Goal: Task Accomplishment & Management: Manage account settings

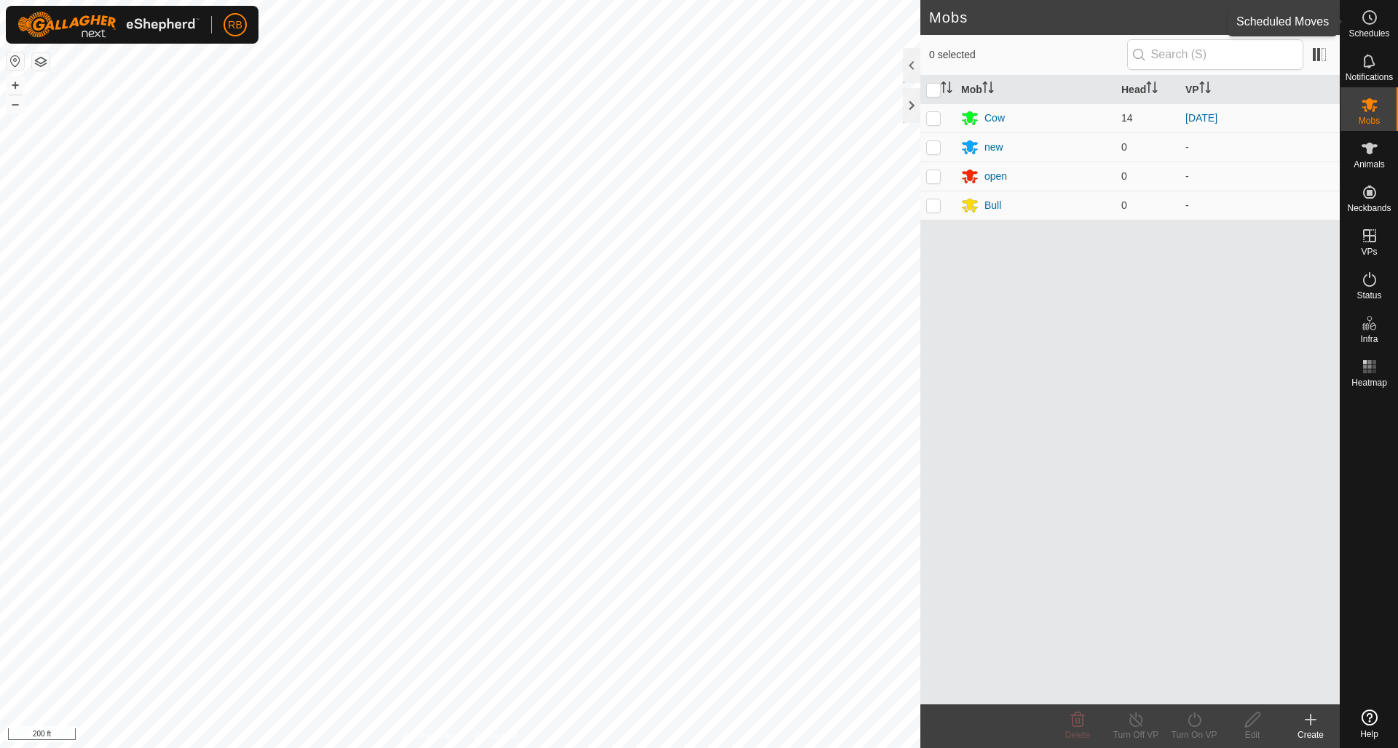
click at [1373, 15] on icon at bounding box center [1369, 17] width 17 height 17
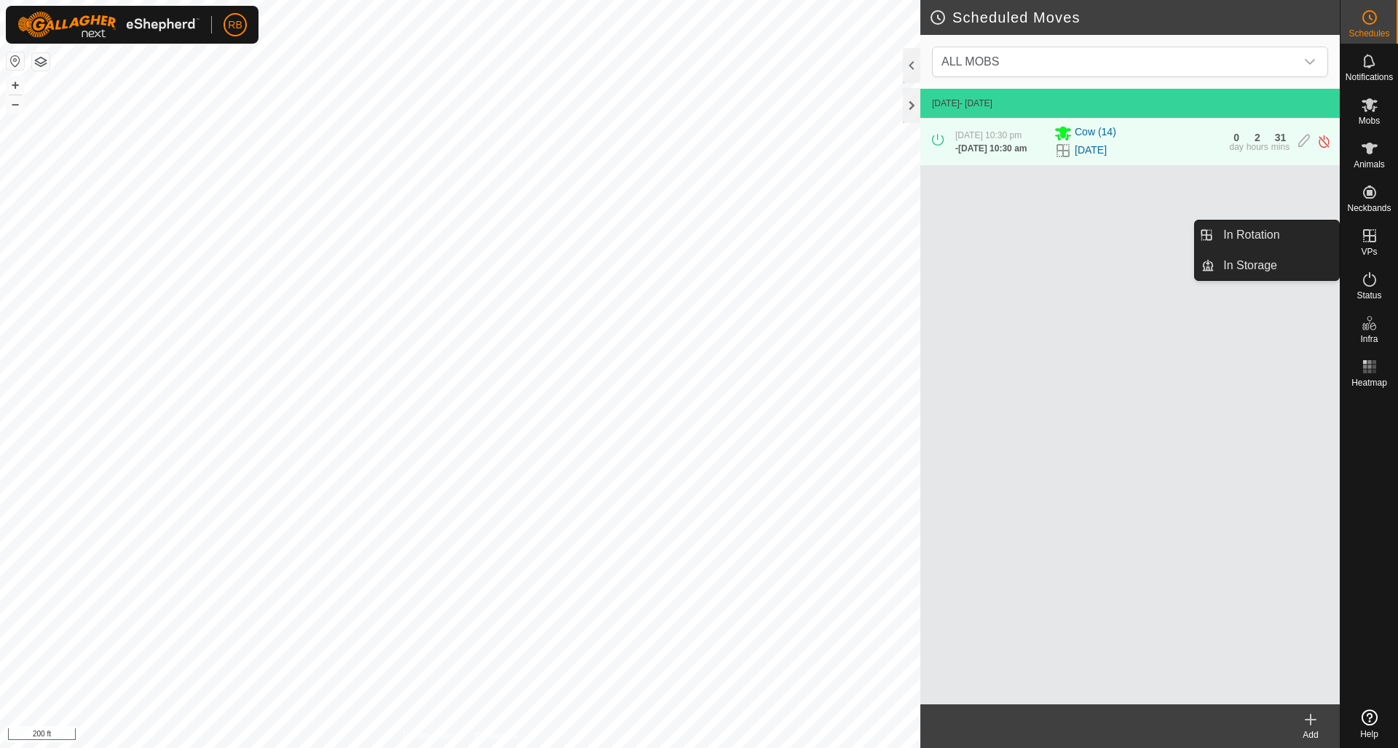
click at [1371, 240] on icon at bounding box center [1369, 235] width 17 height 17
click at [1245, 230] on link "In Rotation" at bounding box center [1276, 235] width 125 height 29
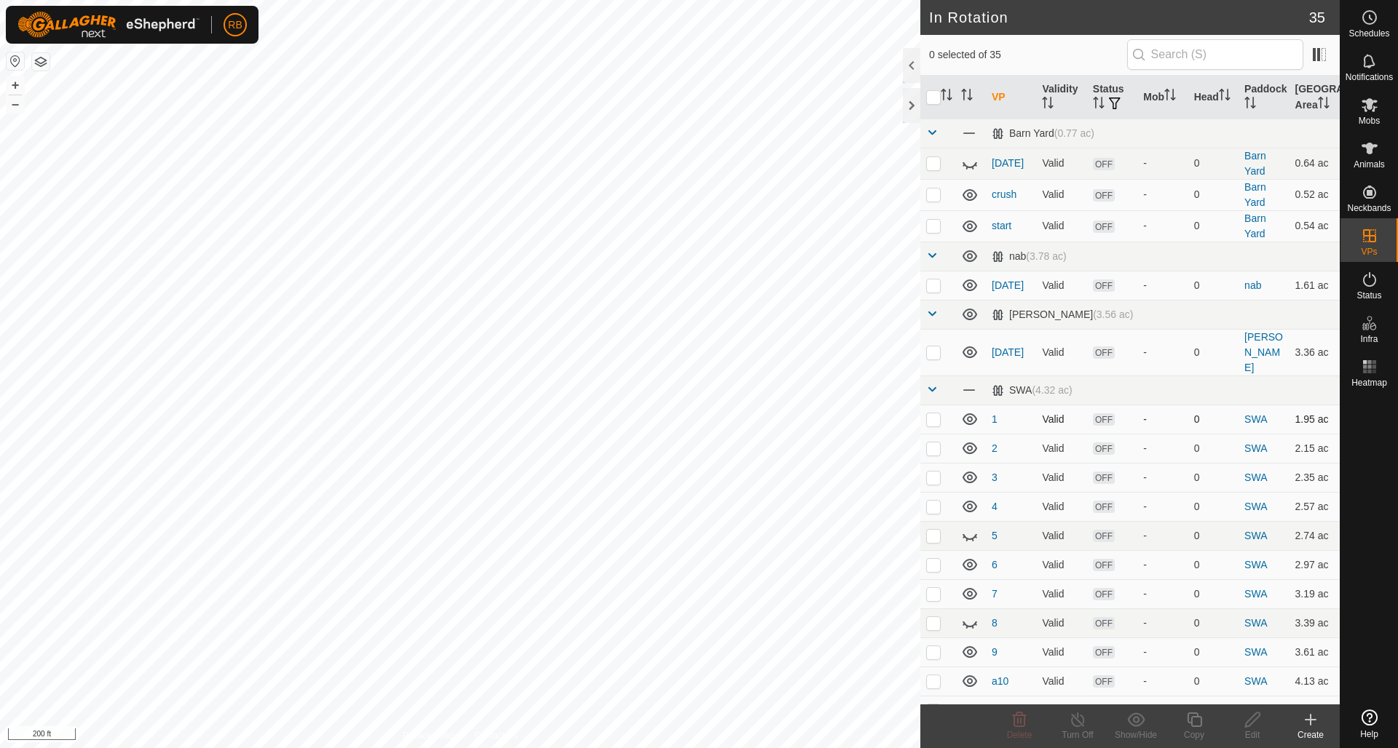
click at [934, 414] on p-checkbox at bounding box center [933, 420] width 15 height 12
click at [1024, 719] on icon at bounding box center [1020, 720] width 14 height 15
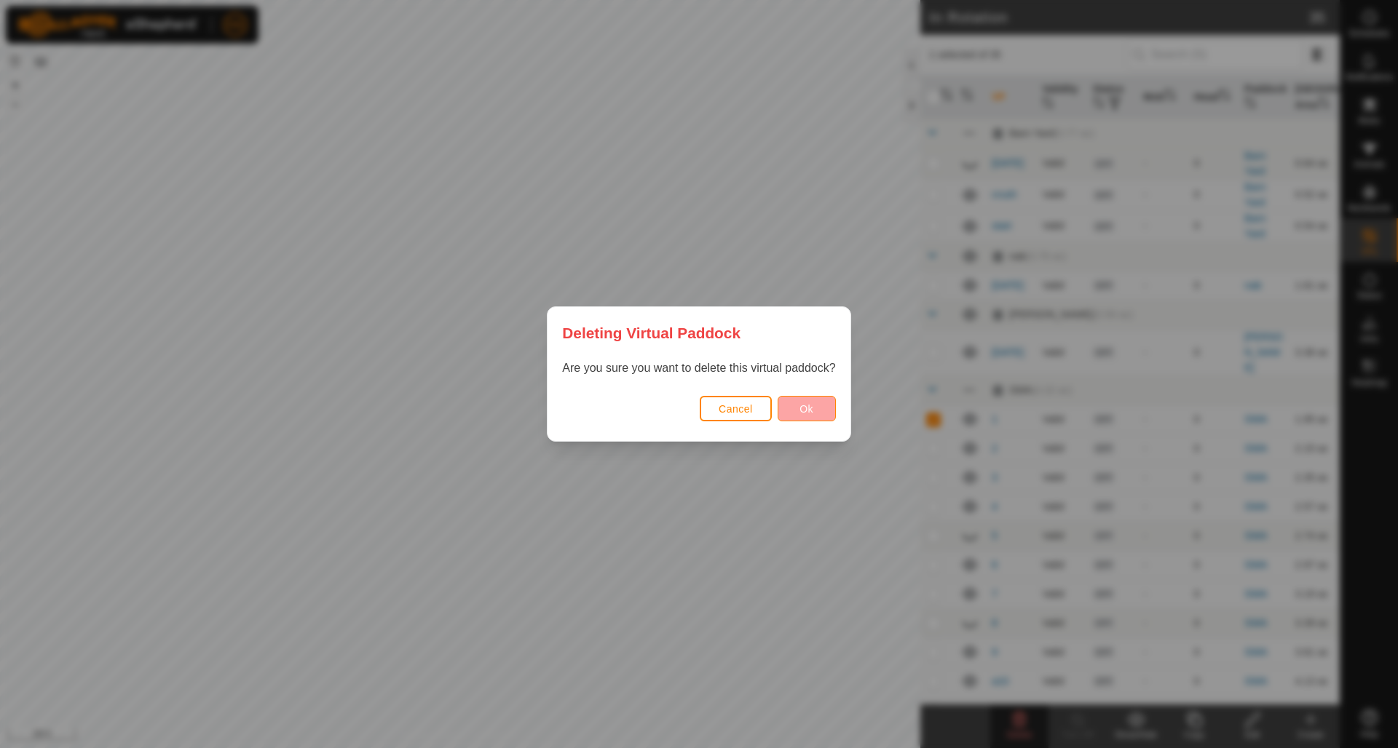
click at [804, 409] on span "Ok" at bounding box center [806, 409] width 14 height 12
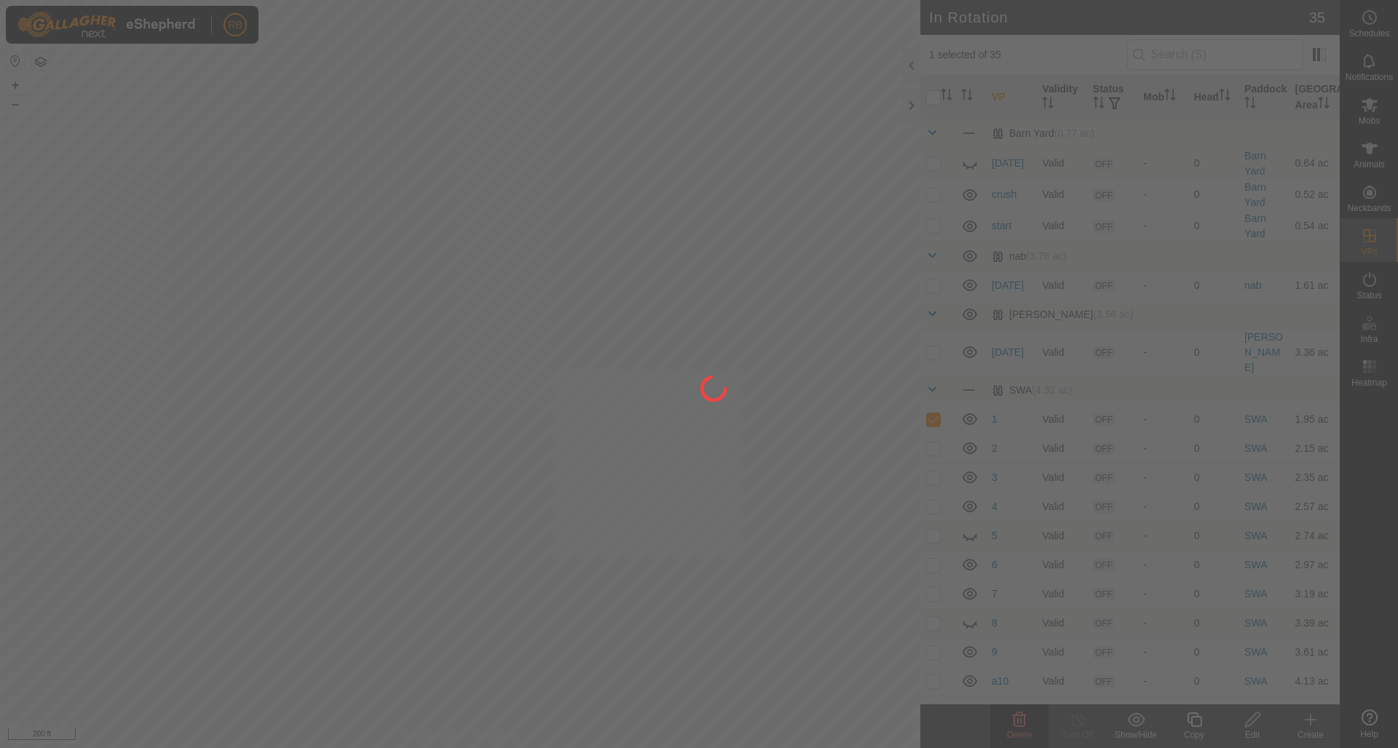
checkbox input "false"
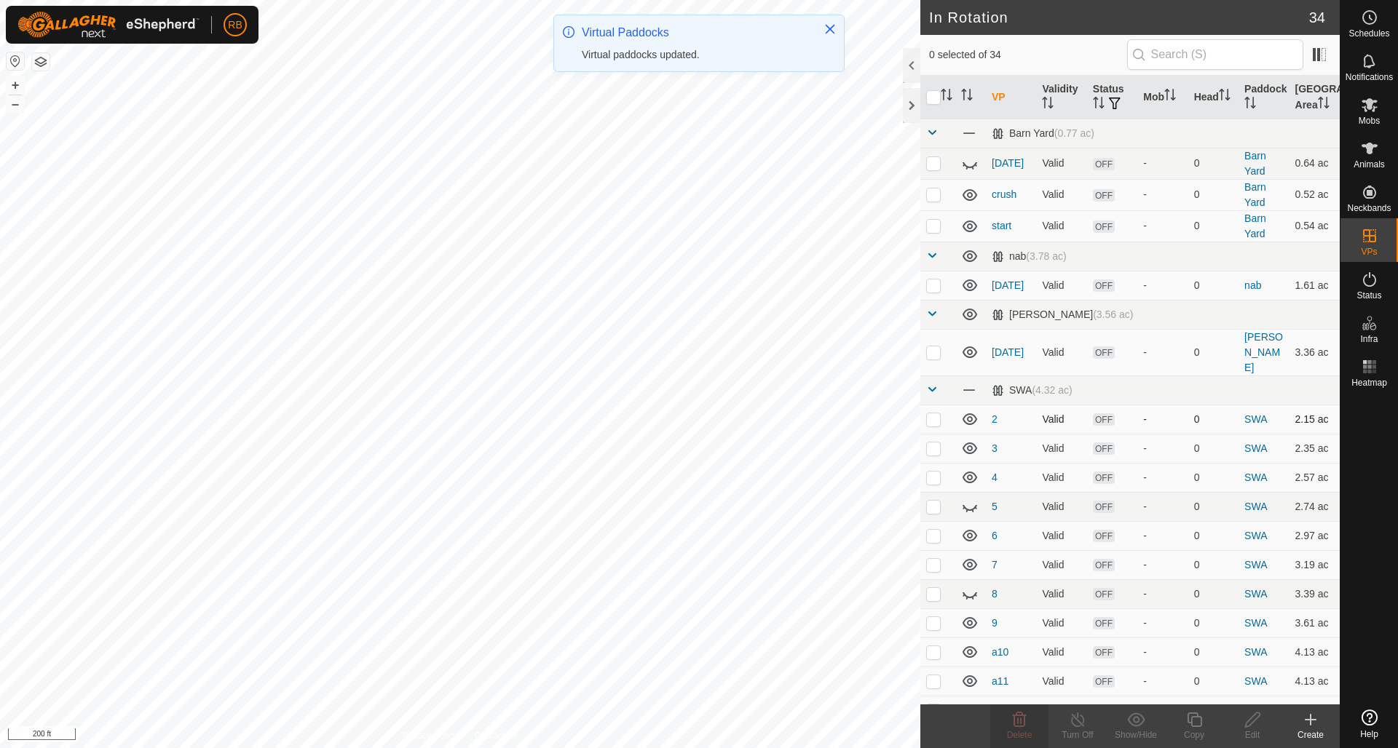
drag, startPoint x: 936, startPoint y: 403, endPoint x: 936, endPoint y: 412, distance: 9.5
click at [936, 414] on p-checkbox at bounding box center [933, 420] width 15 height 12
checkbox input "true"
click at [938, 443] on p-checkbox at bounding box center [933, 449] width 15 height 12
checkbox input "true"
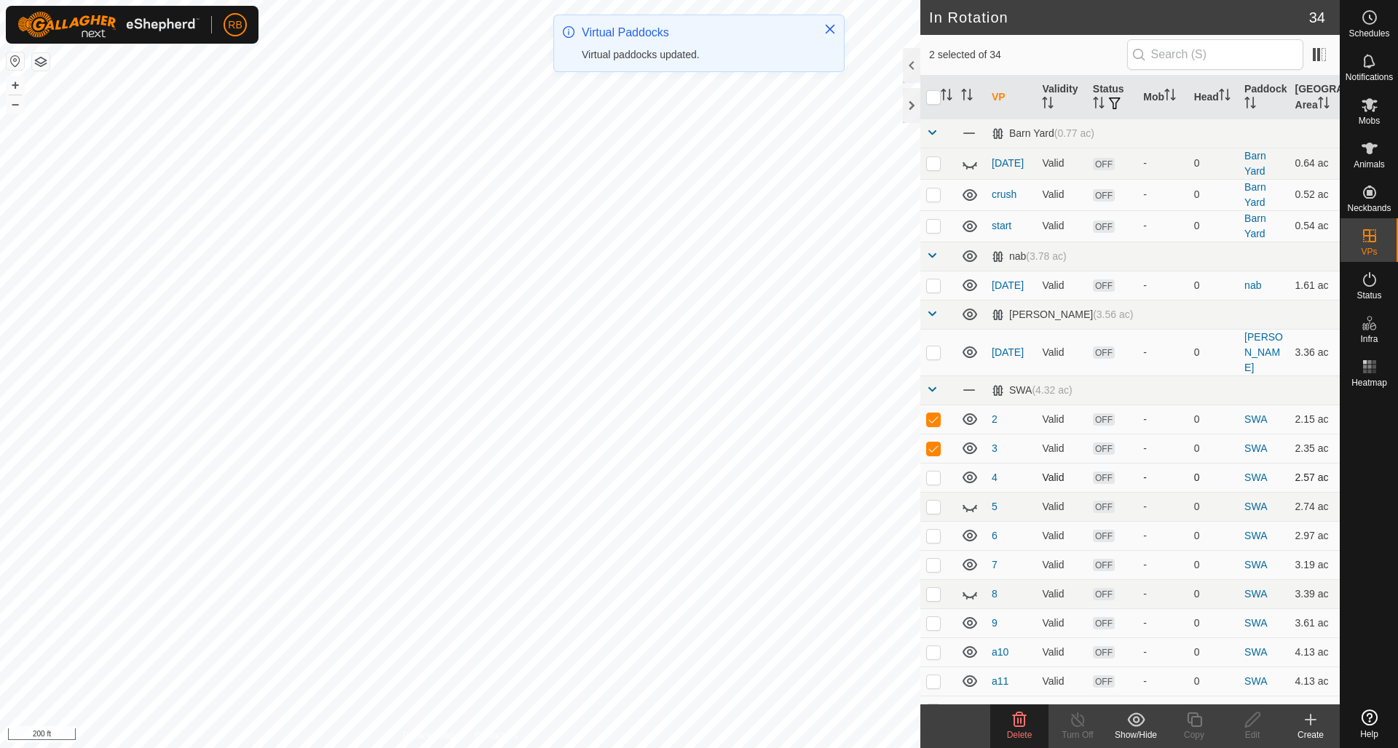
click at [934, 472] on p-checkbox at bounding box center [933, 478] width 15 height 12
checkbox input "true"
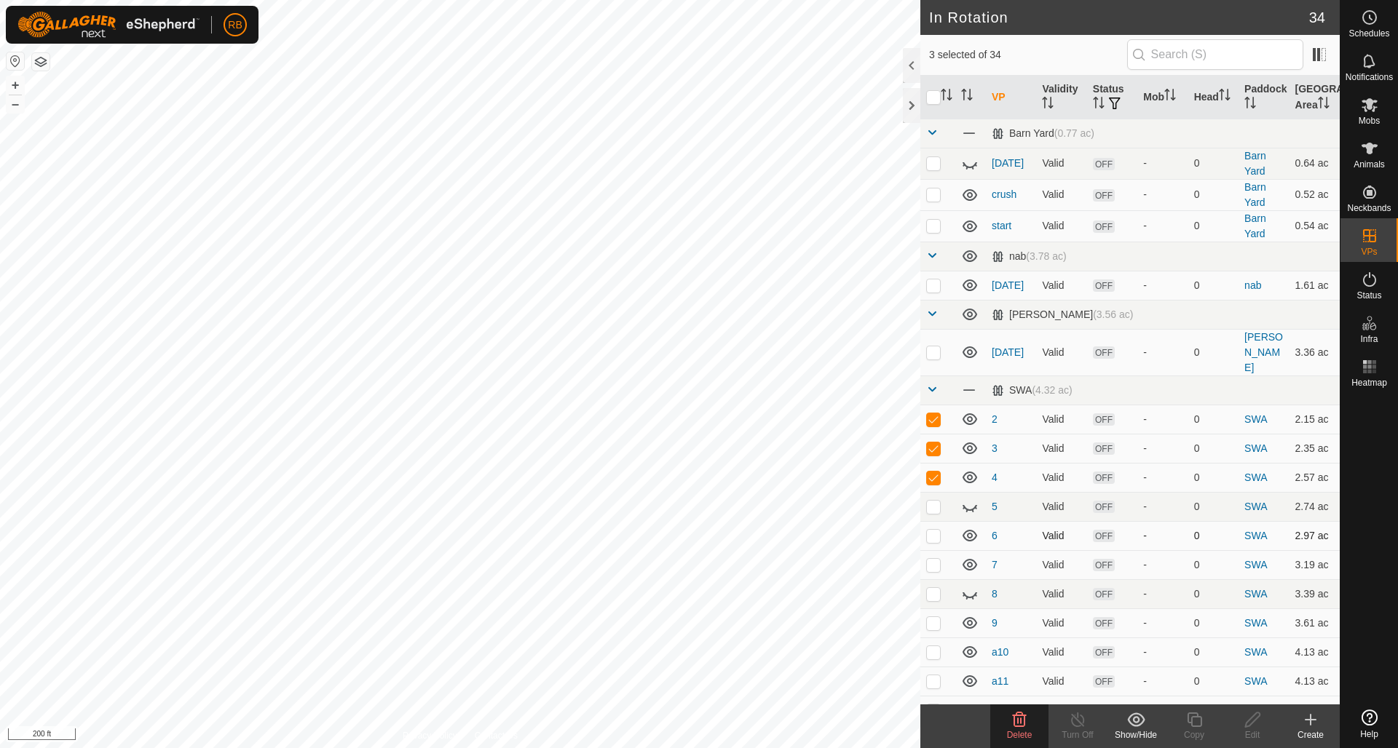
drag, startPoint x: 933, startPoint y: 489, endPoint x: 932, endPoint y: 514, distance: 24.8
click at [933, 501] on p-checkbox at bounding box center [933, 507] width 15 height 12
checkbox input "true"
click at [938, 530] on p-checkbox at bounding box center [933, 536] width 15 height 12
checkbox input "true"
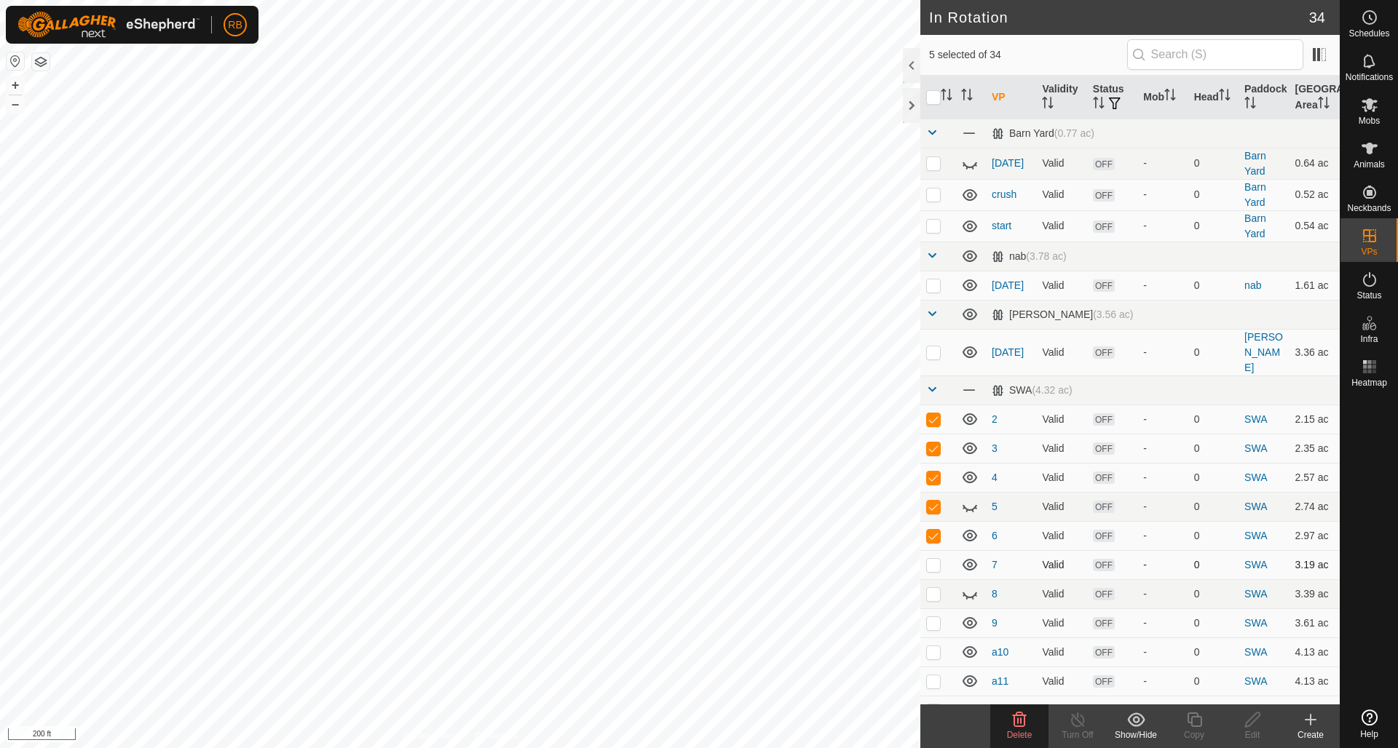
click at [939, 559] on p-checkbox at bounding box center [933, 565] width 15 height 12
checkbox input "true"
click at [936, 588] on p-checkbox at bounding box center [933, 594] width 15 height 12
checkbox input "true"
click at [940, 617] on p-checkbox at bounding box center [933, 623] width 15 height 12
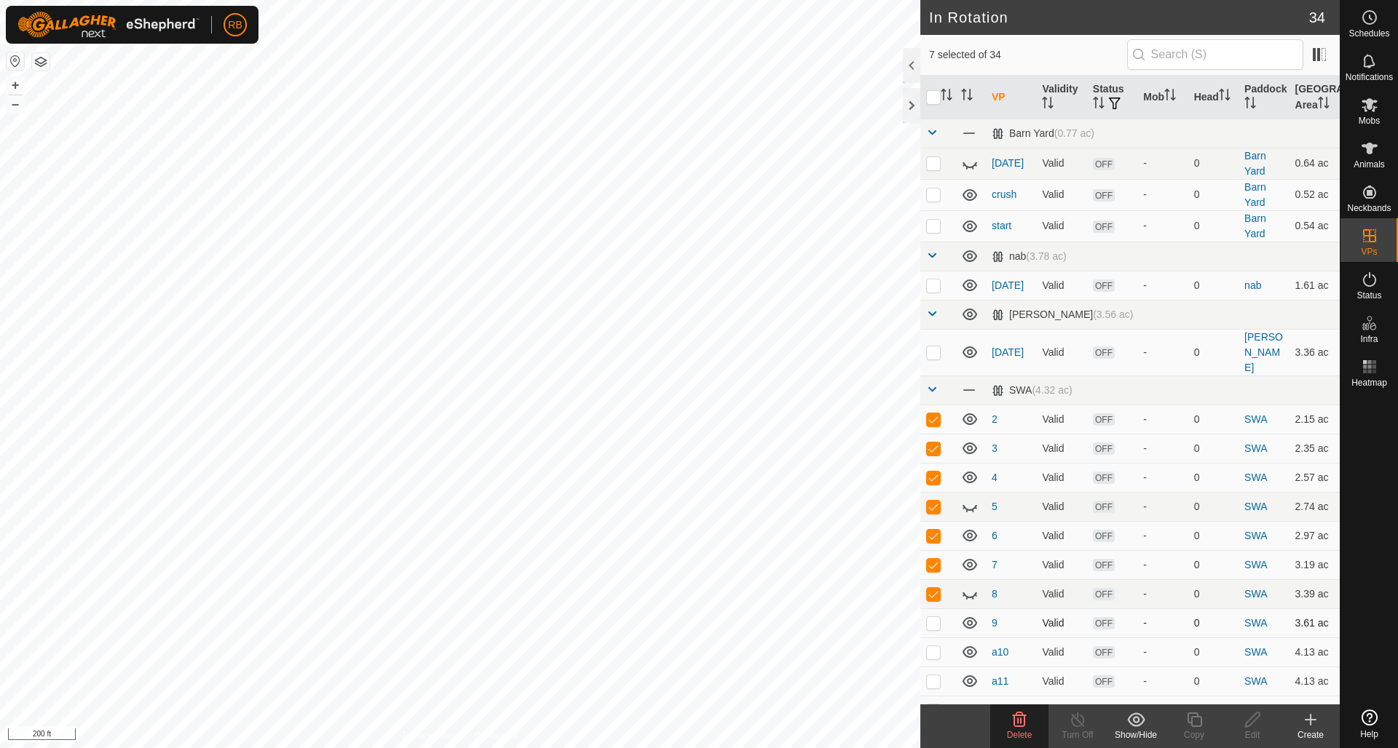
checkbox input "true"
click at [1024, 719] on icon at bounding box center [1020, 720] width 14 height 15
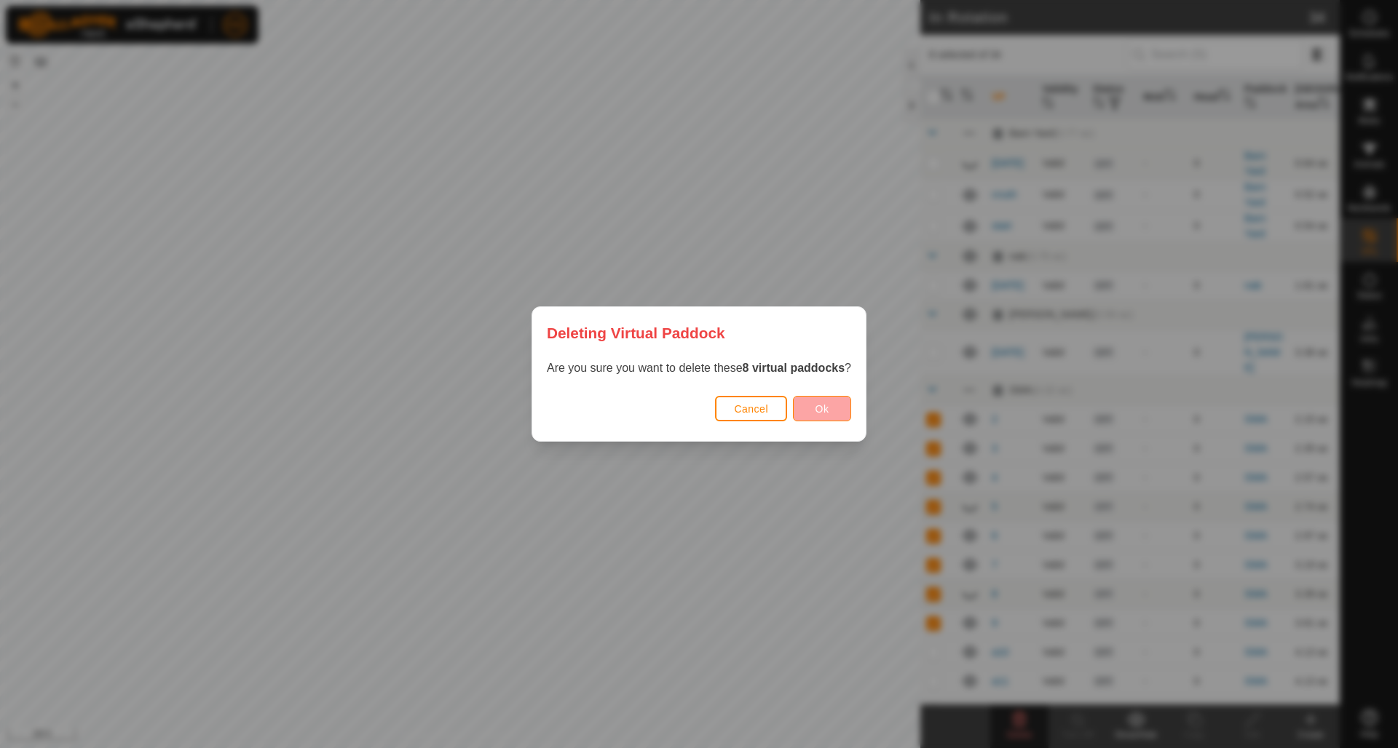
click at [818, 406] on span "Ok" at bounding box center [822, 409] width 14 height 12
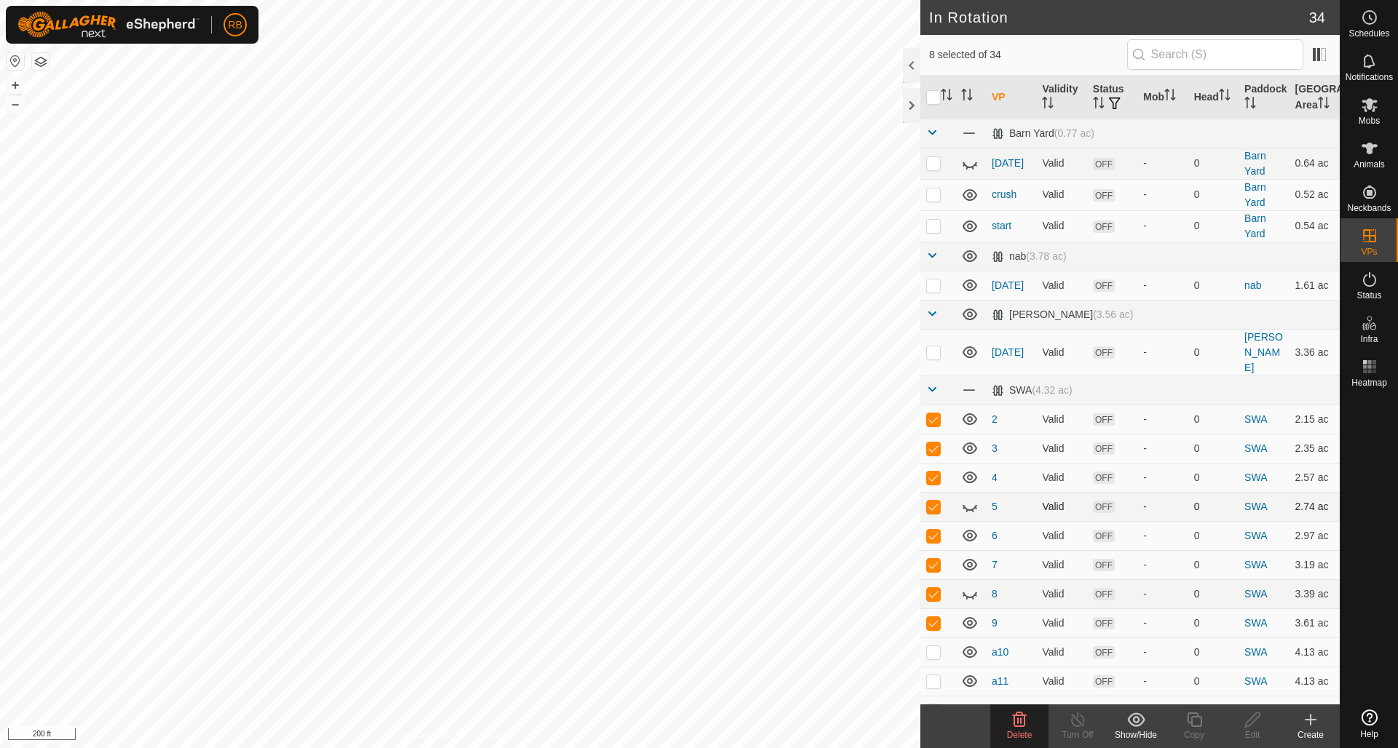
click at [939, 501] on p-checkbox at bounding box center [933, 507] width 15 height 12
checkbox input "false"
click at [937, 530] on p-checkbox at bounding box center [933, 536] width 15 height 12
checkbox input "false"
click at [936, 559] on p-checkbox at bounding box center [933, 565] width 15 height 12
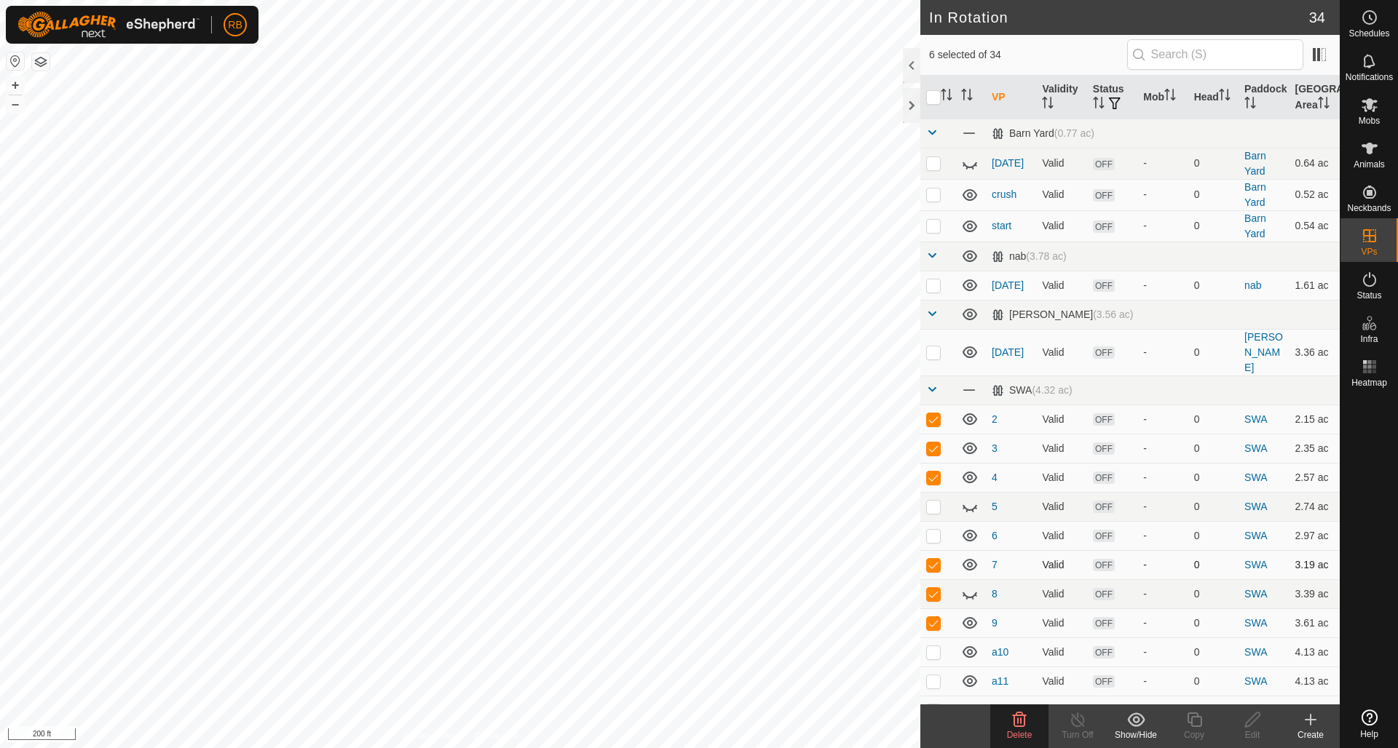
checkbox input "false"
click at [936, 588] on p-checkbox at bounding box center [933, 594] width 15 height 12
checkbox input "false"
click at [936, 617] on p-checkbox at bounding box center [933, 623] width 15 height 12
checkbox input "false"
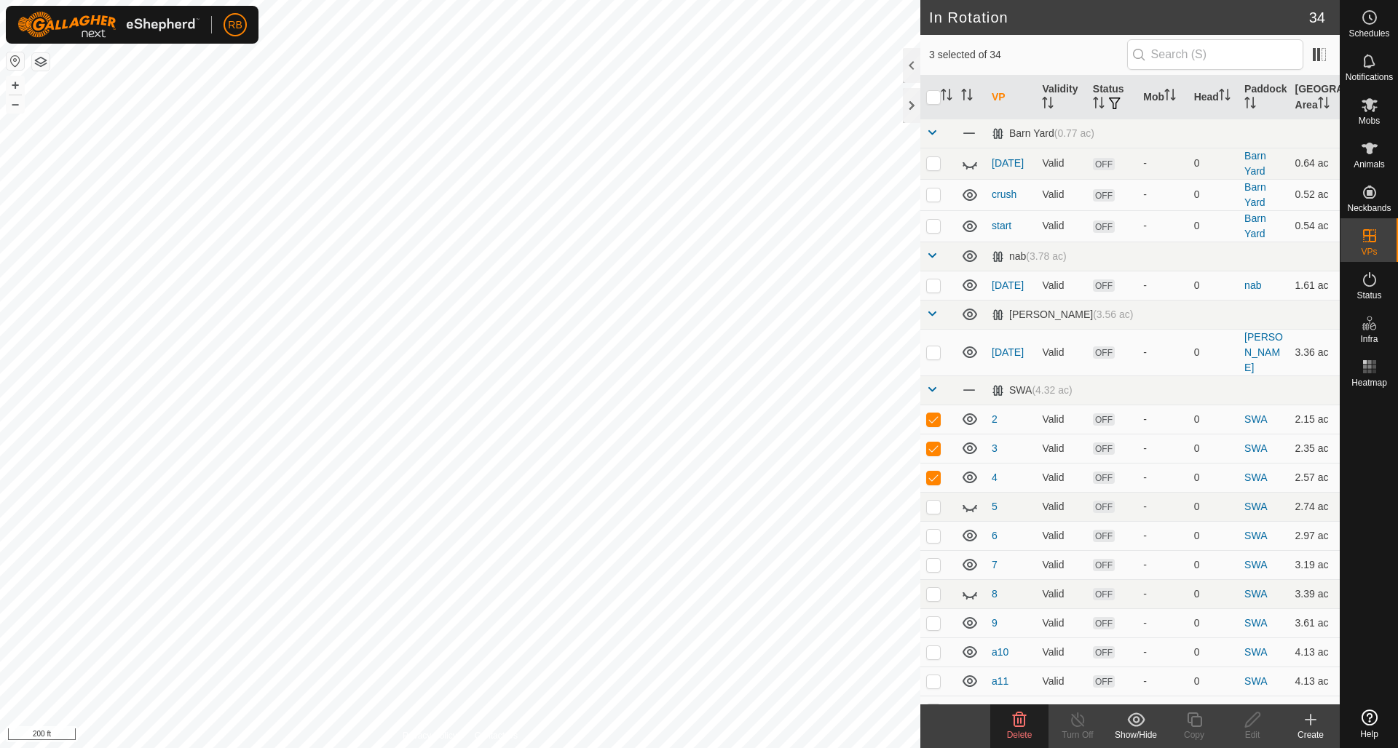
click at [1020, 721] on icon at bounding box center [1020, 720] width 14 height 15
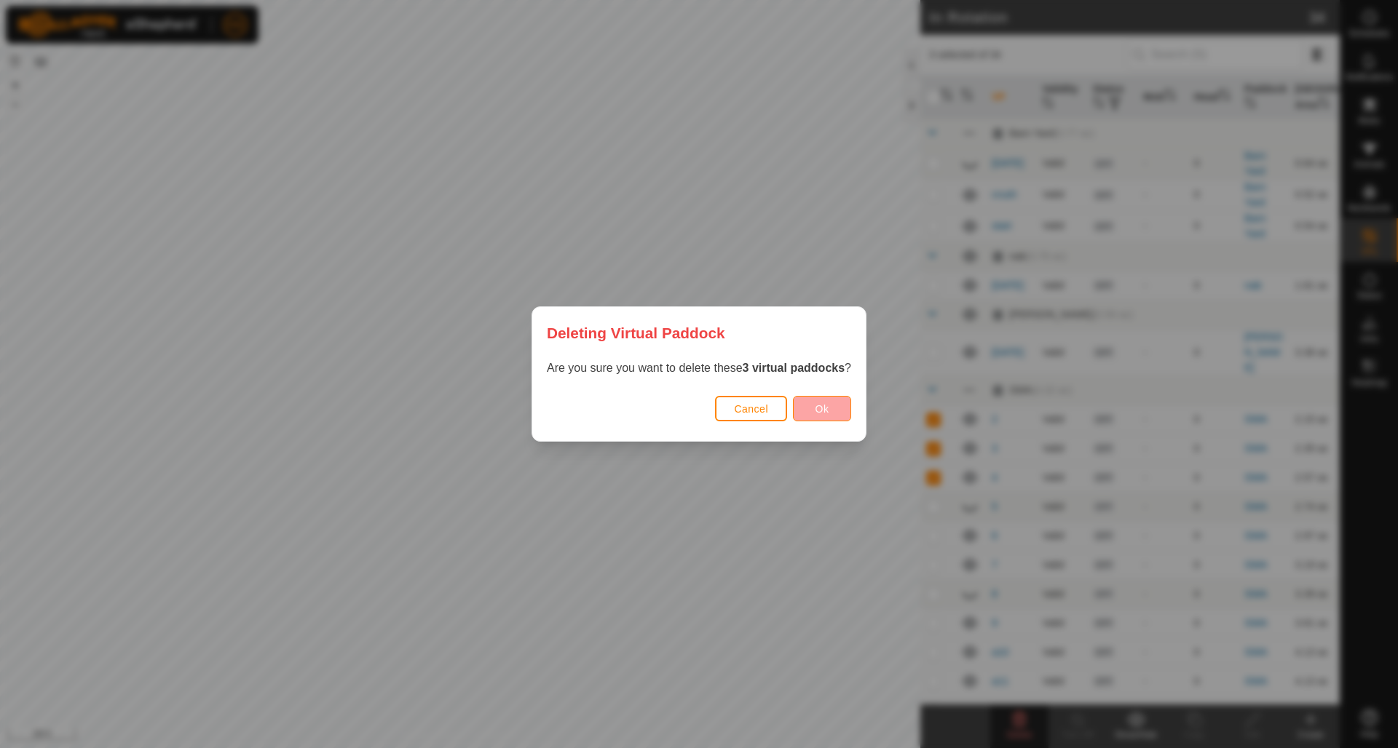
click at [813, 403] on button "Ok" at bounding box center [822, 408] width 58 height 25
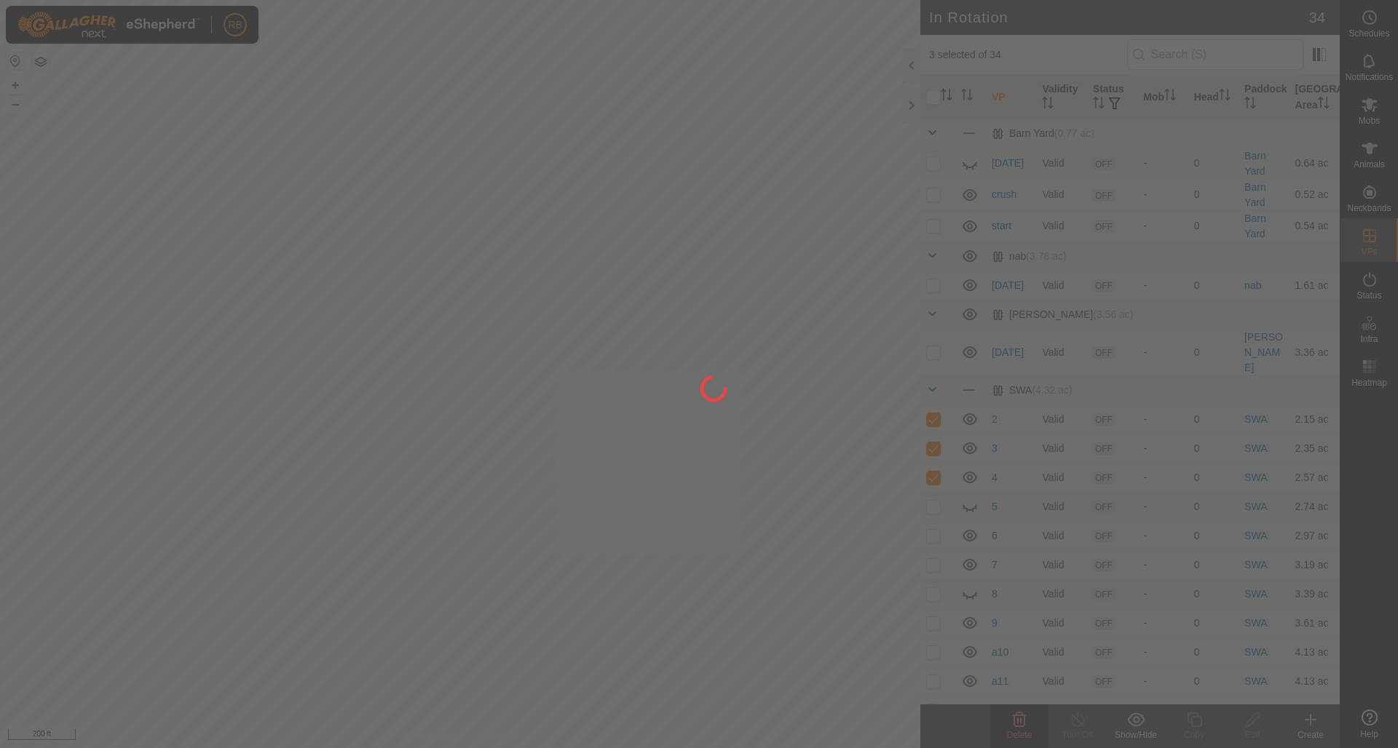
checkbox input "false"
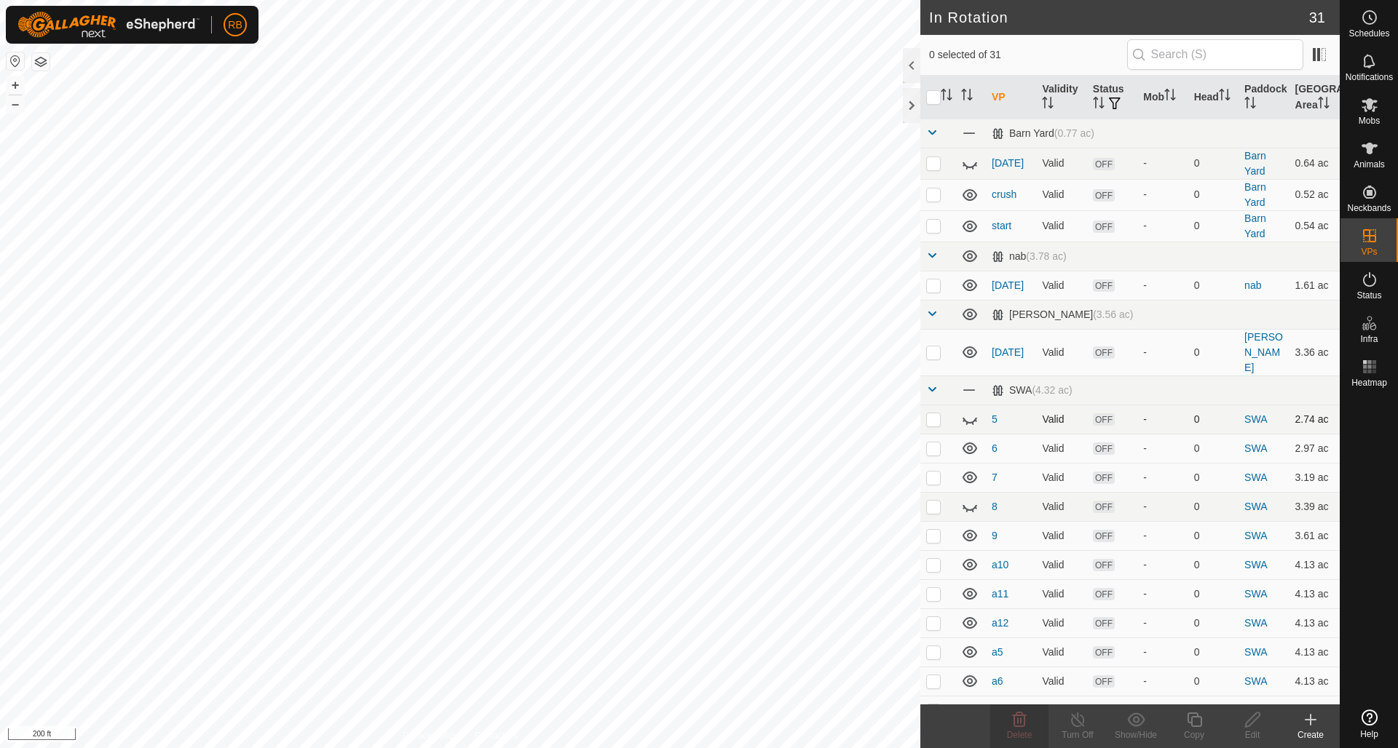
click at [936, 414] on p-checkbox at bounding box center [933, 420] width 15 height 12
checkbox input "false"
click at [966, 411] on icon at bounding box center [969, 419] width 17 height 17
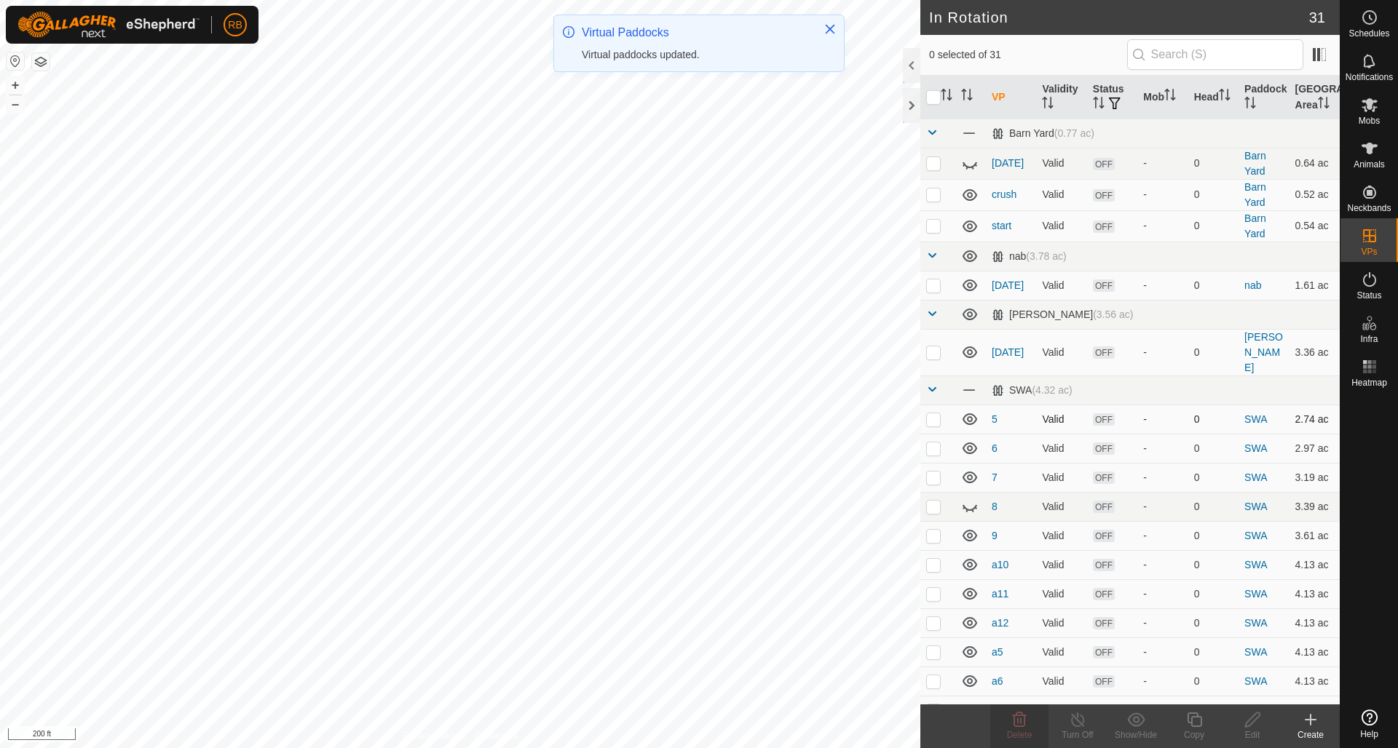
click at [938, 414] on p-checkbox at bounding box center [933, 420] width 15 height 12
checkbox input "true"
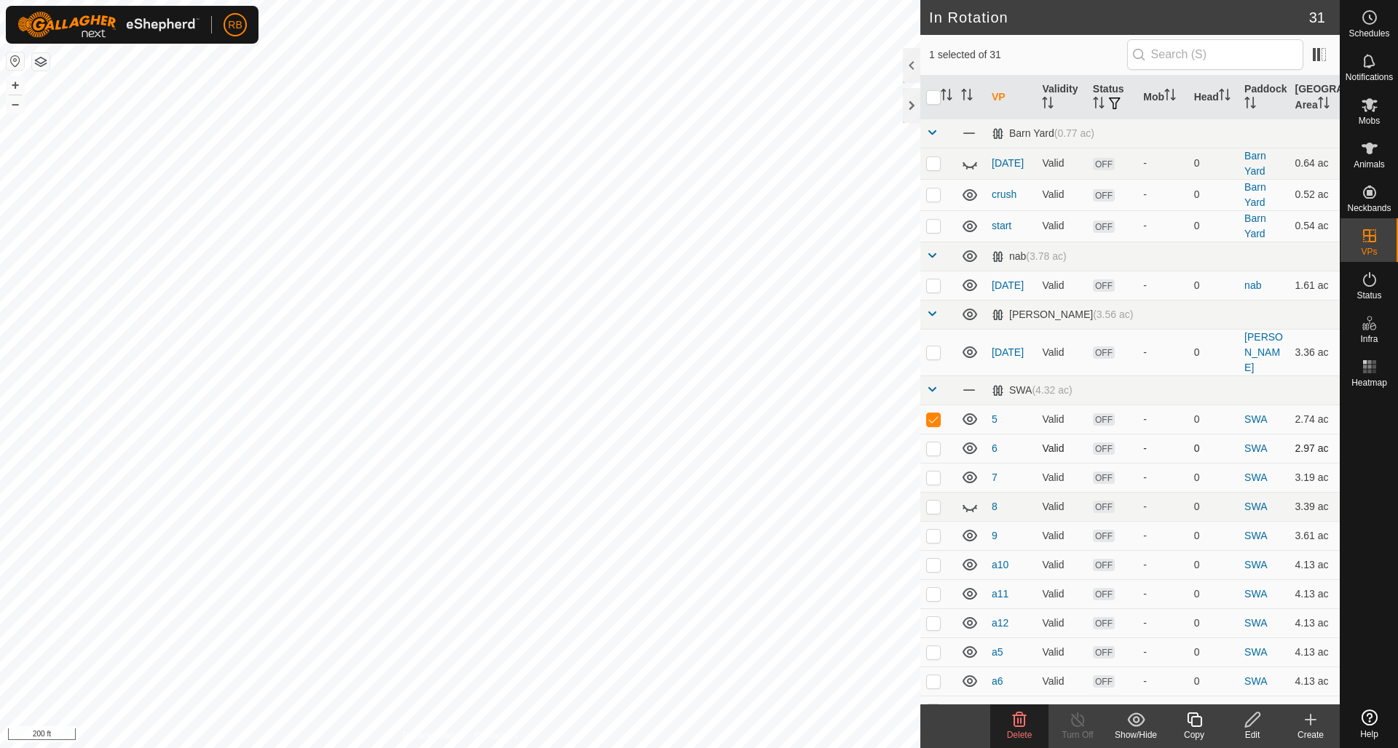
drag, startPoint x: 934, startPoint y: 434, endPoint x: 928, endPoint y: 440, distance: 8.8
click at [934, 443] on p-checkbox at bounding box center [933, 449] width 15 height 12
checkbox input "true"
click at [933, 472] on p-checkbox at bounding box center [933, 478] width 15 height 12
click at [1017, 722] on icon at bounding box center [1020, 720] width 14 height 15
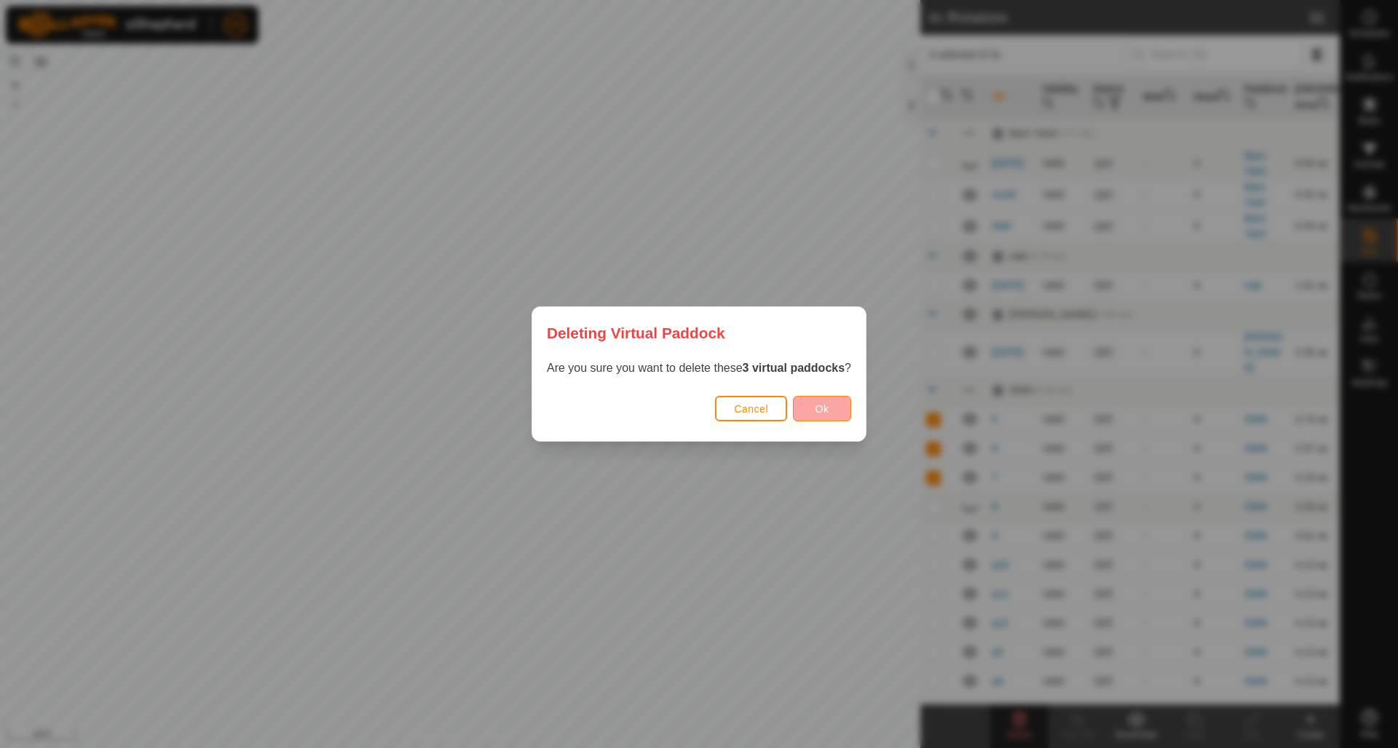
click at [835, 404] on button "Ok" at bounding box center [822, 408] width 58 height 25
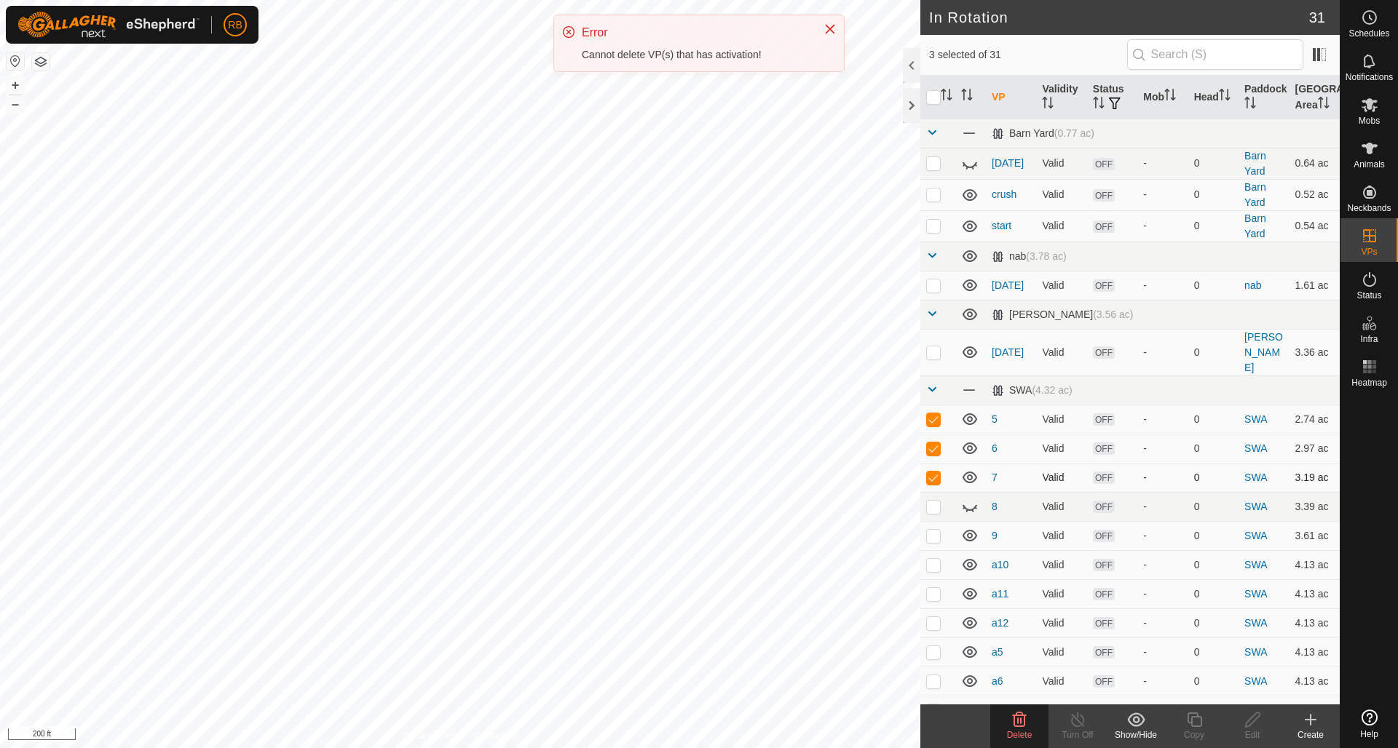
click at [938, 472] on p-checkbox at bounding box center [933, 478] width 15 height 12
checkbox input "false"
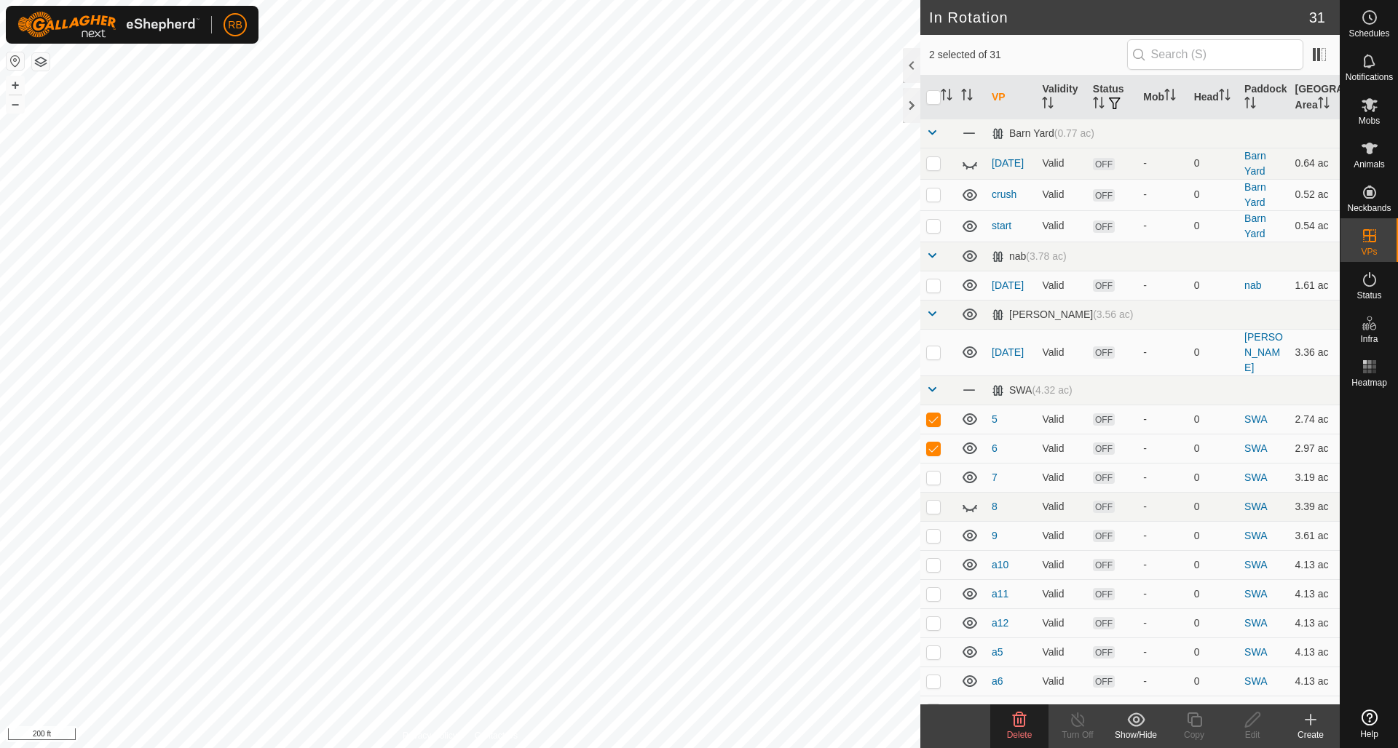
click at [1013, 719] on icon at bounding box center [1019, 719] width 17 height 17
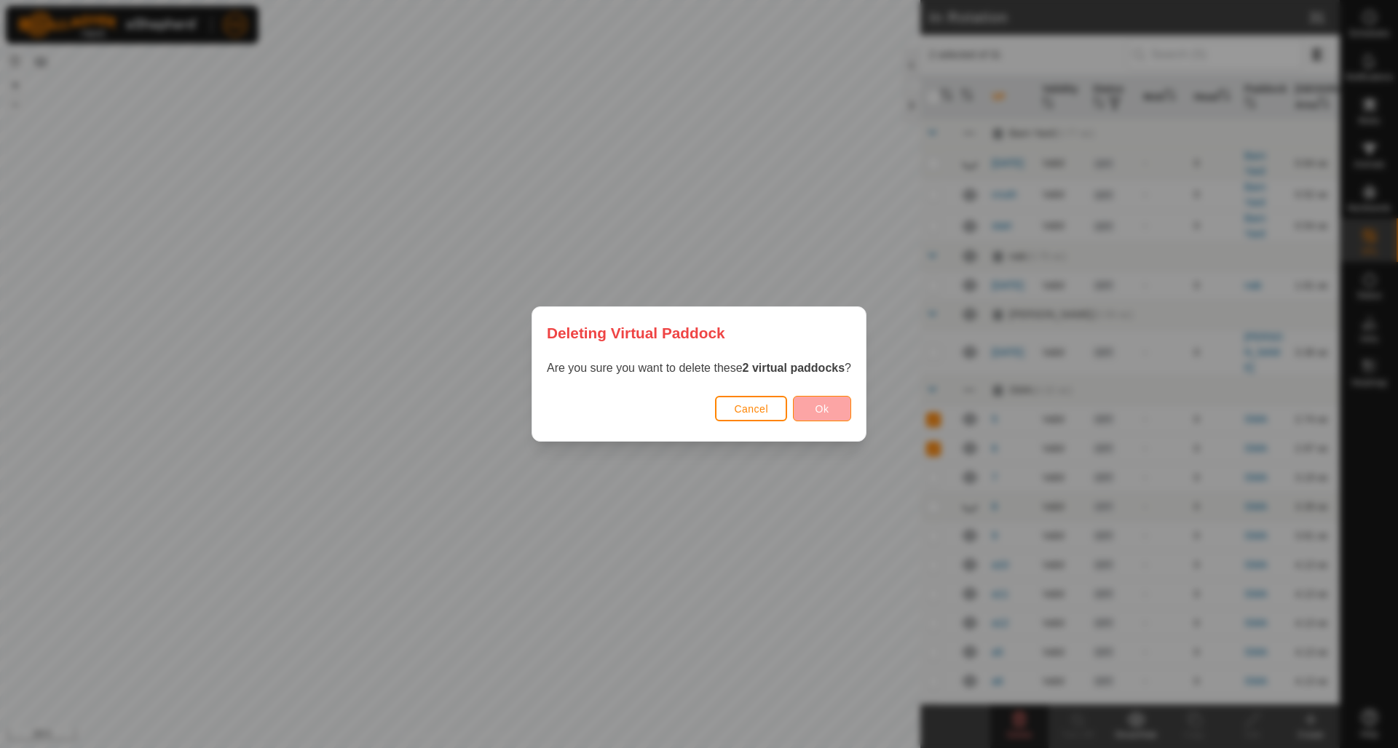
click at [832, 412] on button "Ok" at bounding box center [822, 408] width 58 height 25
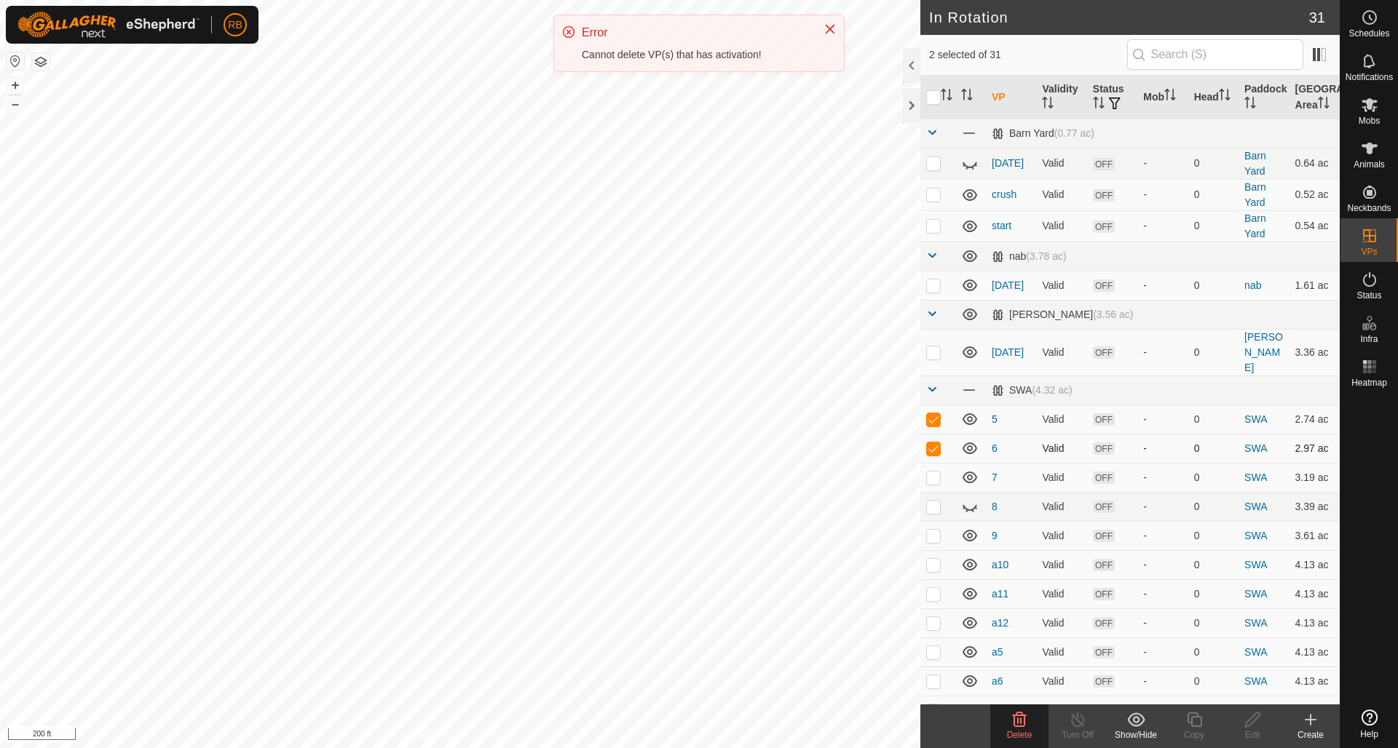
click at [933, 443] on p-checkbox at bounding box center [933, 449] width 15 height 12
checkbox input "false"
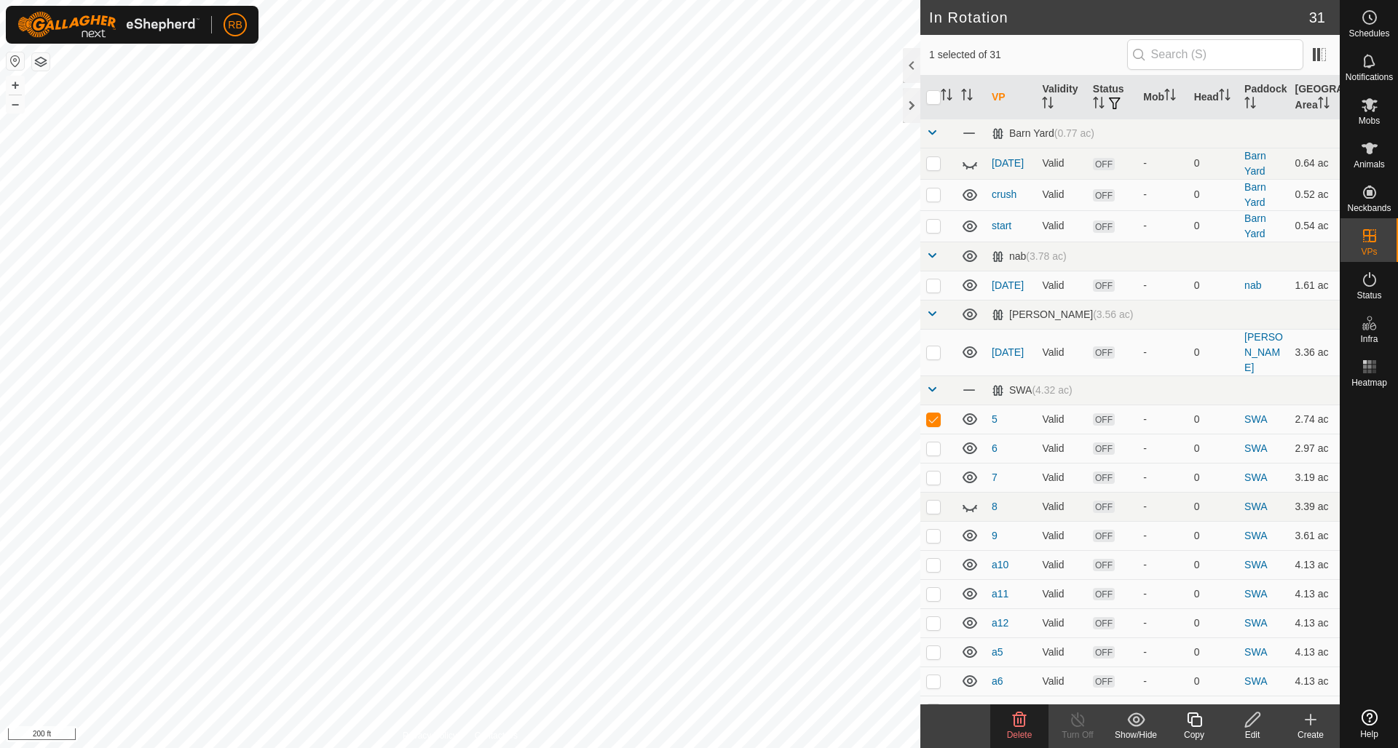
click at [1027, 727] on icon at bounding box center [1019, 719] width 17 height 17
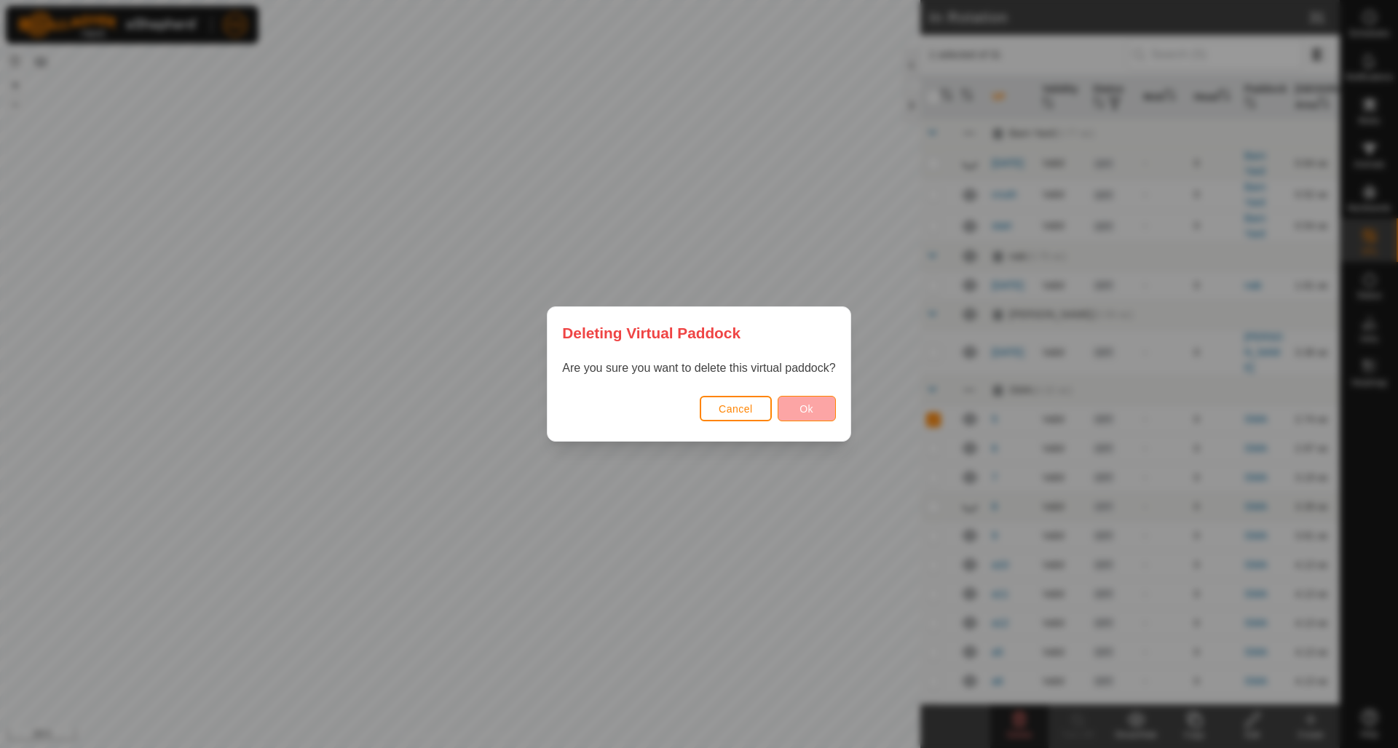
click at [816, 406] on button "Ok" at bounding box center [807, 408] width 58 height 25
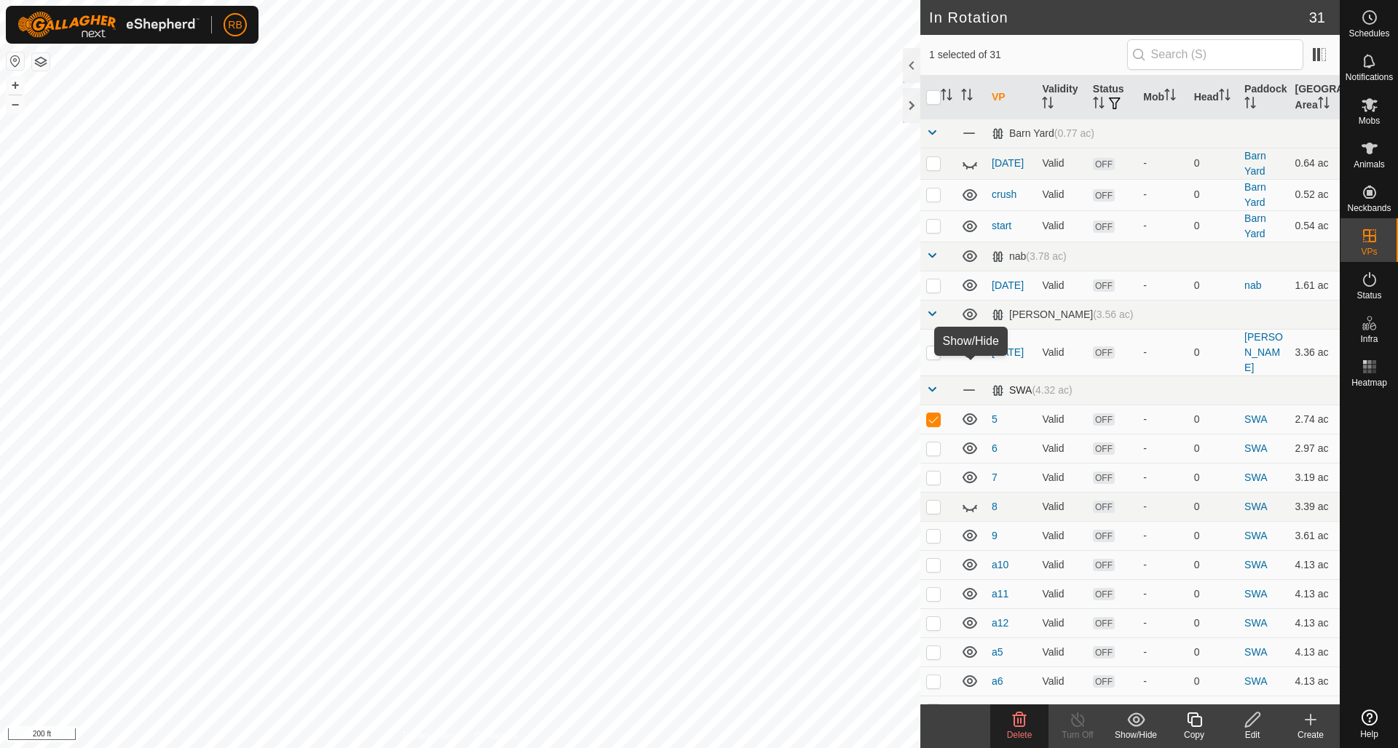
click at [973, 382] on span at bounding box center [969, 390] width 16 height 16
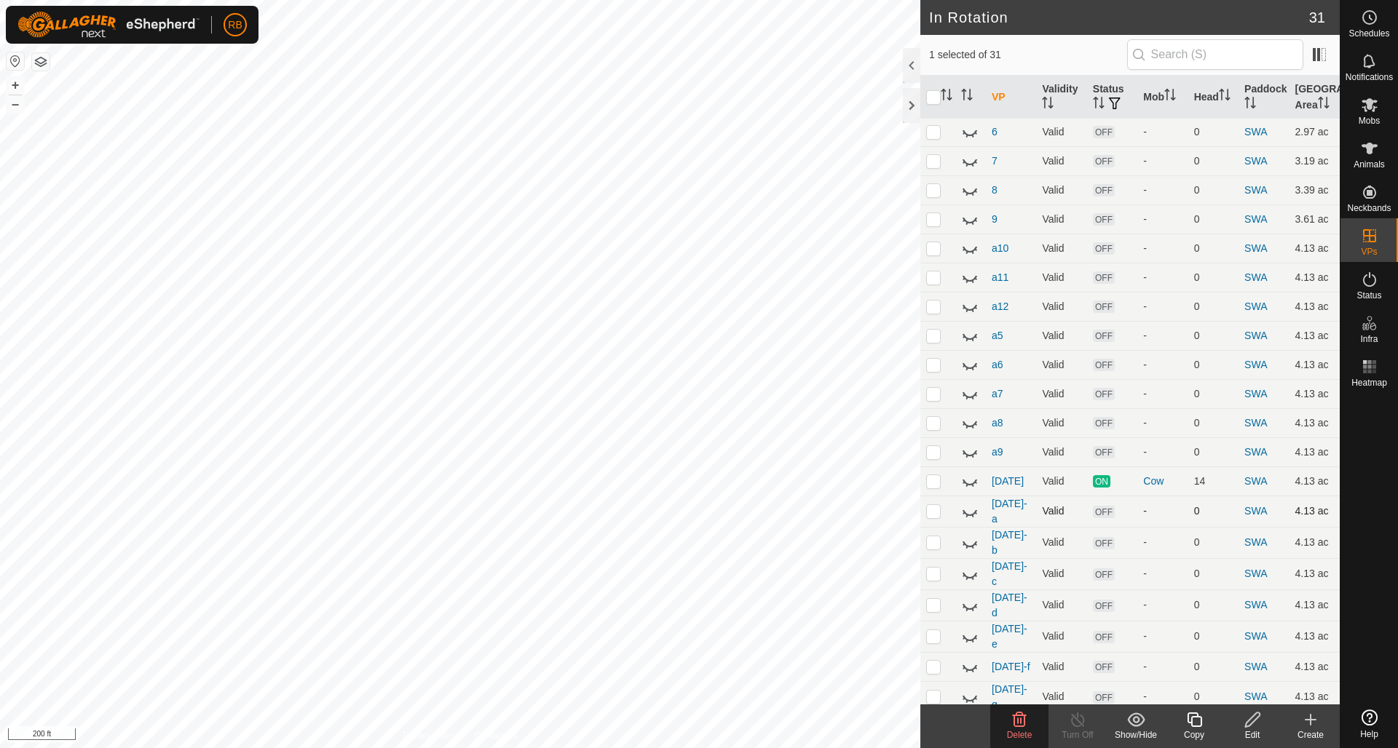
scroll to position [315, 0]
